Goal: Information Seeking & Learning: Learn about a topic

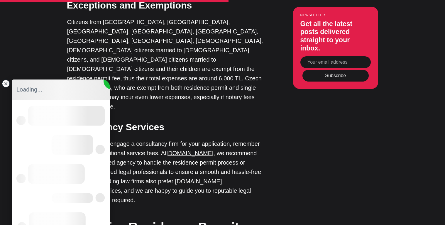
scroll to position [878, 0]
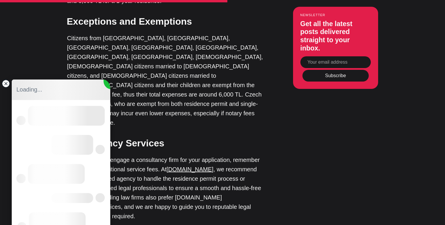
click at [4, 84] on jdiv at bounding box center [6, 83] width 8 height 8
click at [7, 84] on jdiv at bounding box center [6, 83] width 8 height 8
click at [6, 84] on jdiv at bounding box center [6, 83] width 8 height 8
click at [106, 137] on h3 "Consultancy Services" at bounding box center [165, 143] width 197 height 13
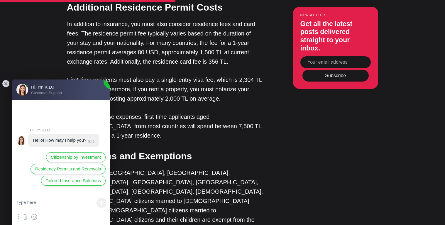
scroll to position [738, 0]
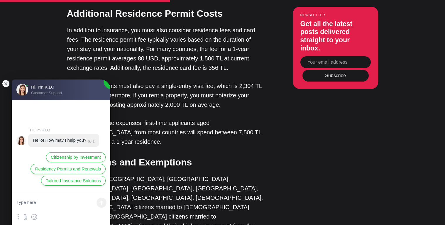
click at [4, 84] on jdiv at bounding box center [6, 83] width 8 height 8
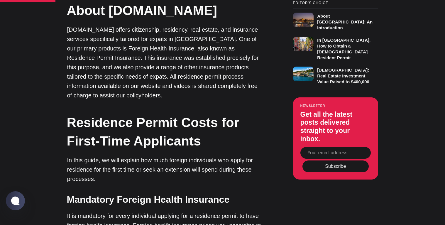
scroll to position [456, 0]
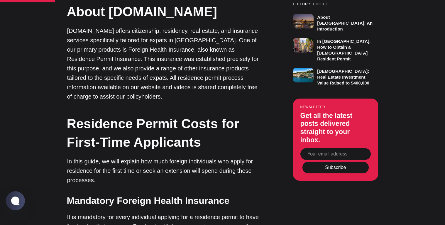
click at [155, 114] on h2 "Residence Permit Costs for First-Time Applicants" at bounding box center [165, 132] width 197 height 37
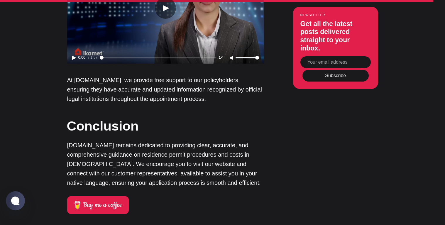
scroll to position [1383, 0]
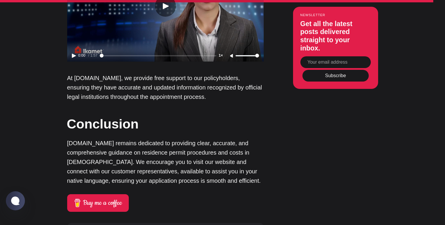
click at [192, 138] on p "[DOMAIN_NAME] remains dedicated to providing clear, accurate, and comprehensive…" at bounding box center [165, 161] width 197 height 47
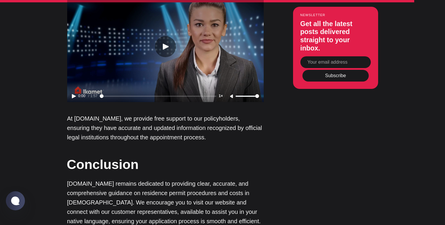
scroll to position [1336, 0]
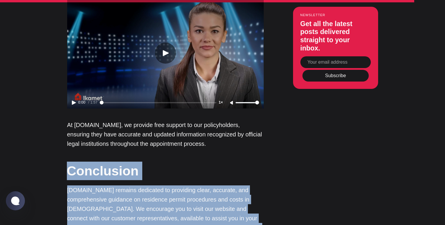
drag, startPoint x: 224, startPoint y: 125, endPoint x: 188, endPoint y: 53, distance: 80.9
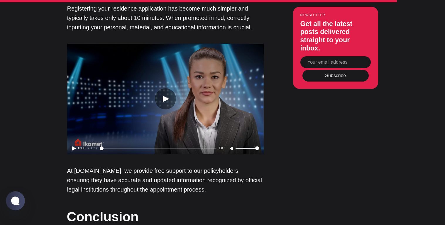
scroll to position [1289, 0]
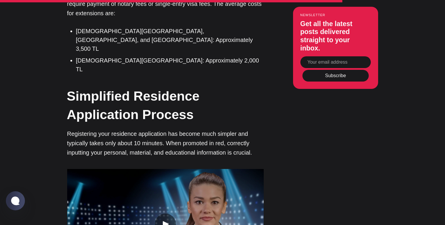
scroll to position [1160, 0]
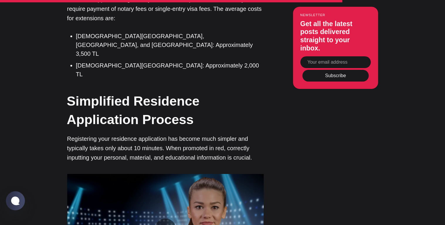
click at [160, 219] on button "Play video" at bounding box center [165, 229] width 21 height 21
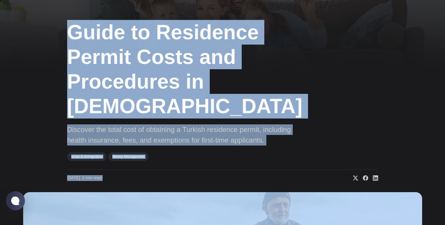
scroll to position [5, 0]
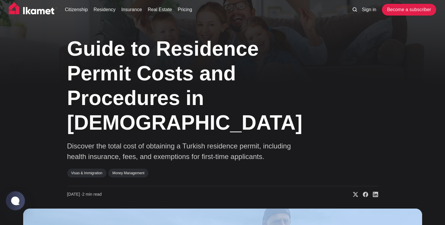
drag, startPoint x: 208, startPoint y: 87, endPoint x: 192, endPoint y: 151, distance: 66.2
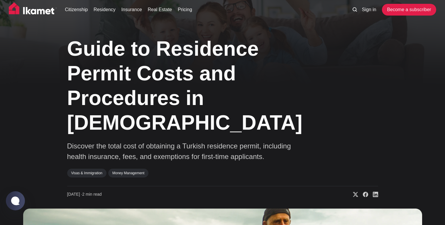
click at [194, 169] on div "Visas & Immigration Money Management" at bounding box center [184, 175] width 235 height 12
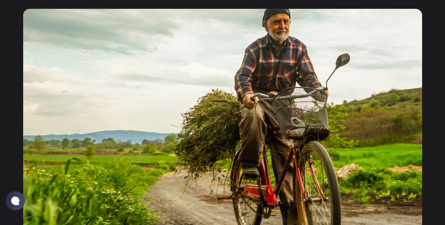
scroll to position [216, 0]
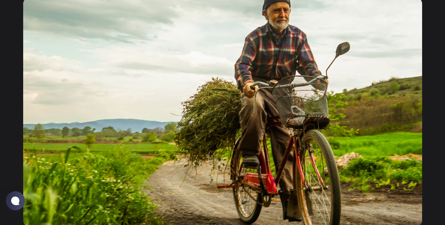
type input "77"
